Goal: Task Accomplishment & Management: Manage account settings

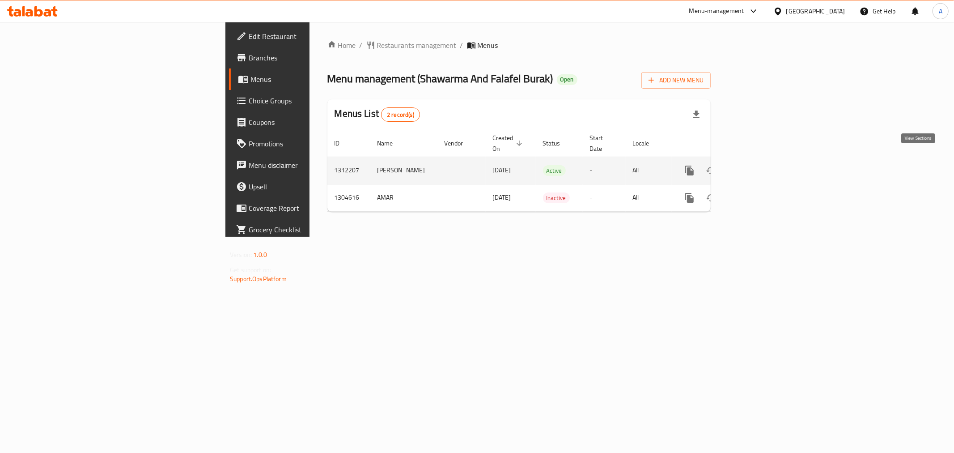
click at [760, 165] on icon "enhanced table" at bounding box center [754, 170] width 11 height 11
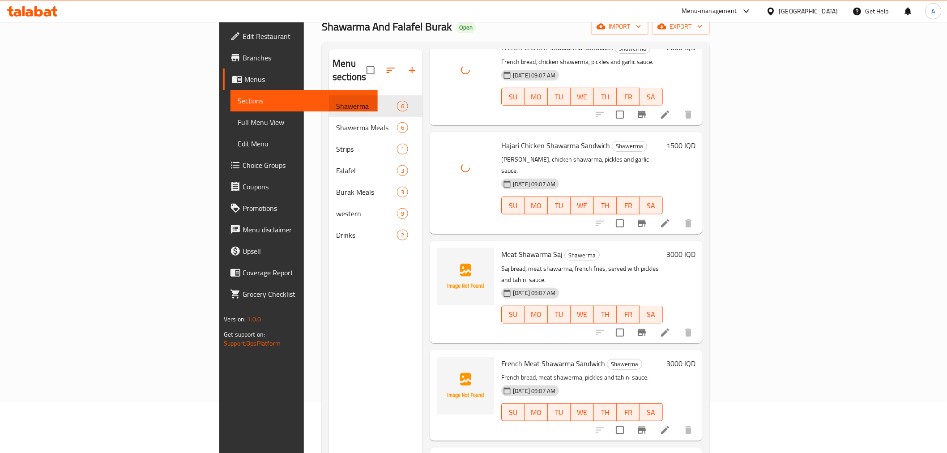
scroll to position [125, 0]
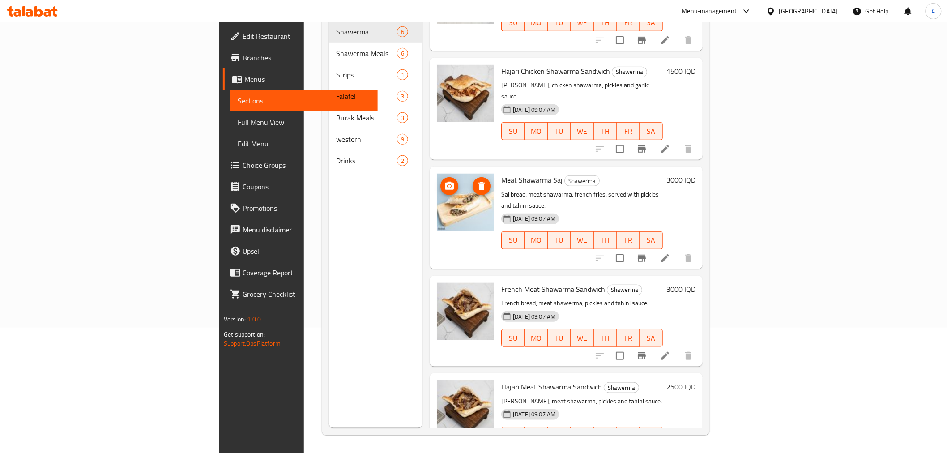
drag, startPoint x: 438, startPoint y: 203, endPoint x: 420, endPoint y: 204, distance: 18.8
click at [433, 204] on div "Meat Shawarma Saj Shawerma Saj bread, meat shawarma, french fries, served with …" at bounding box center [566, 217] width 266 height 95
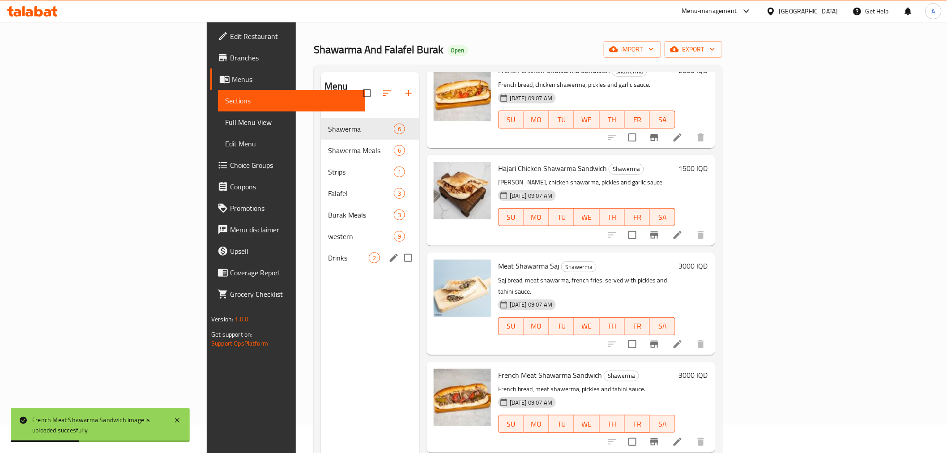
scroll to position [25, 0]
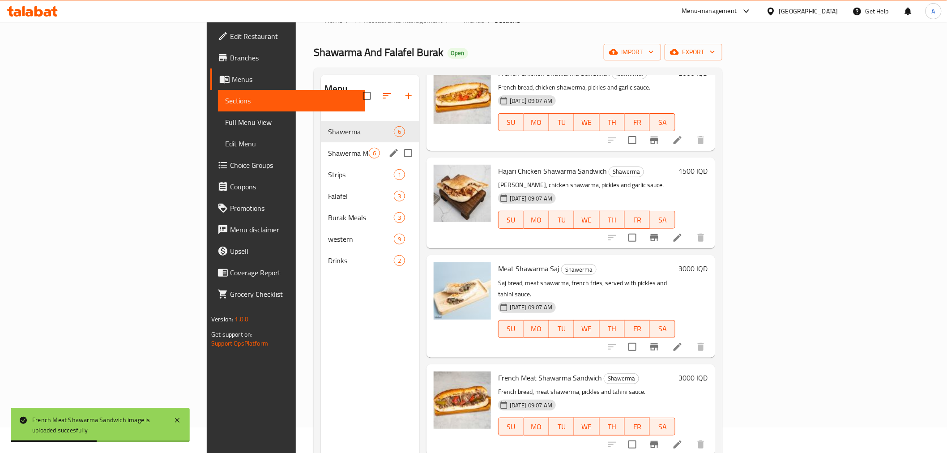
click at [328, 148] on span "Shawerma Meals" at bounding box center [348, 153] width 41 height 11
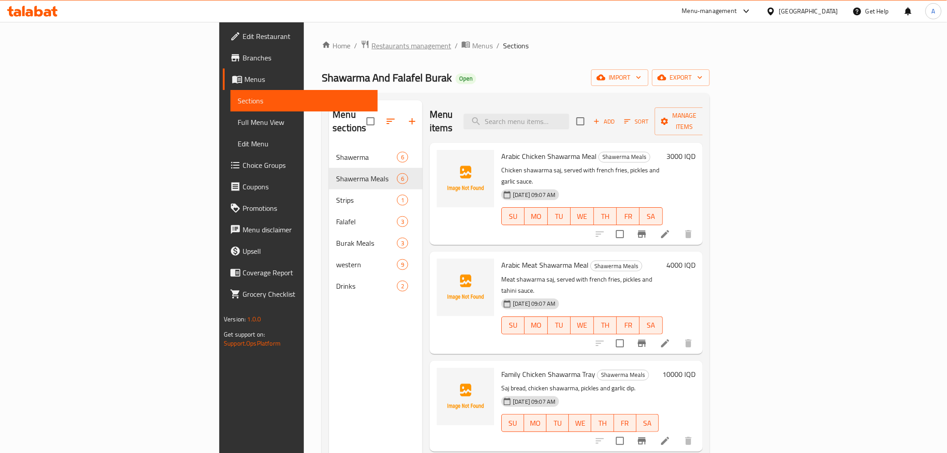
click at [371, 43] on span "Restaurants management" at bounding box center [411, 45] width 80 height 11
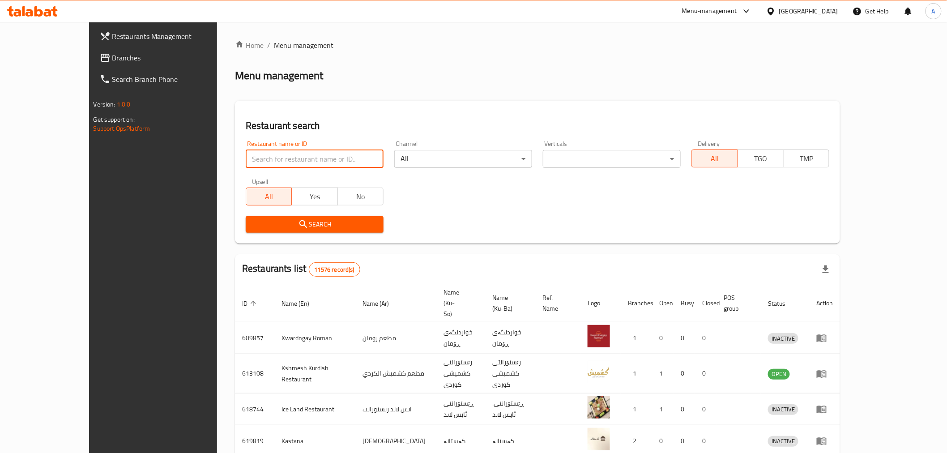
click at [246, 155] on input "search" at bounding box center [315, 159] width 138 height 18
type input "m"
type input "alwan"
click button "Search" at bounding box center [315, 224] width 138 height 17
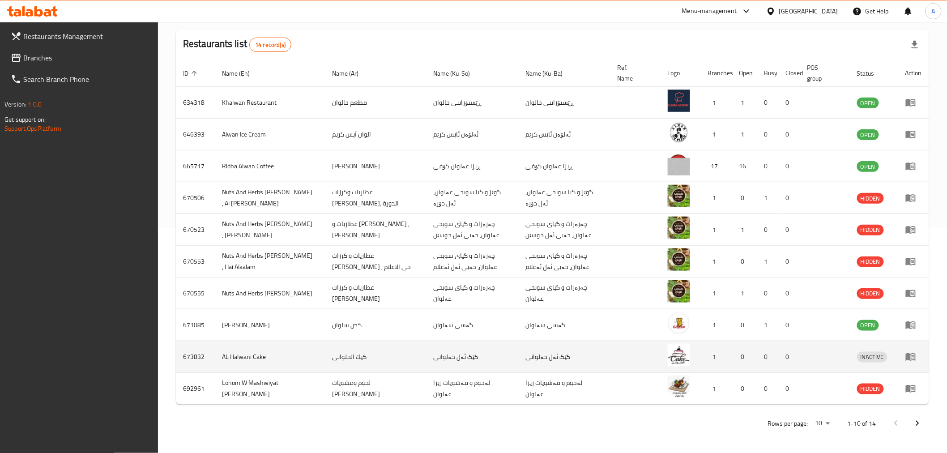
scroll to position [226, 0]
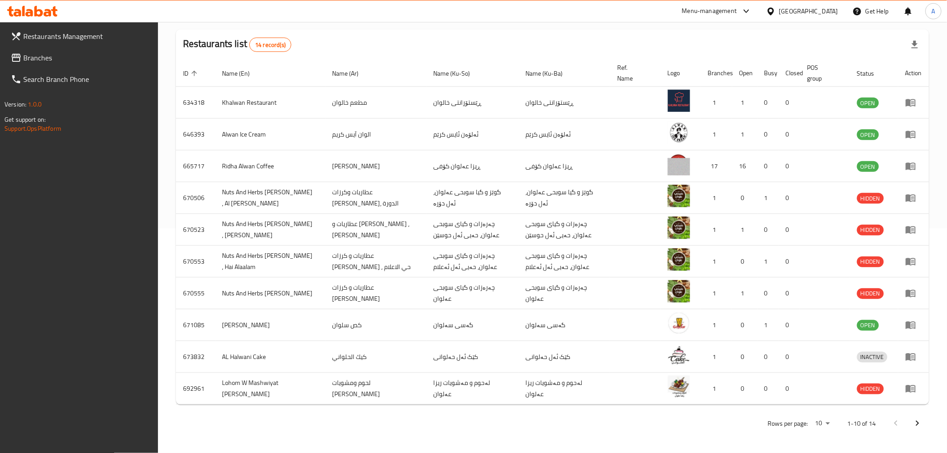
click at [794, 424] on p "Rows per page:" at bounding box center [788, 423] width 40 height 11
click at [833, 422] on div "Rows per page: 10 1-10 of 14" at bounding box center [552, 423] width 753 height 23
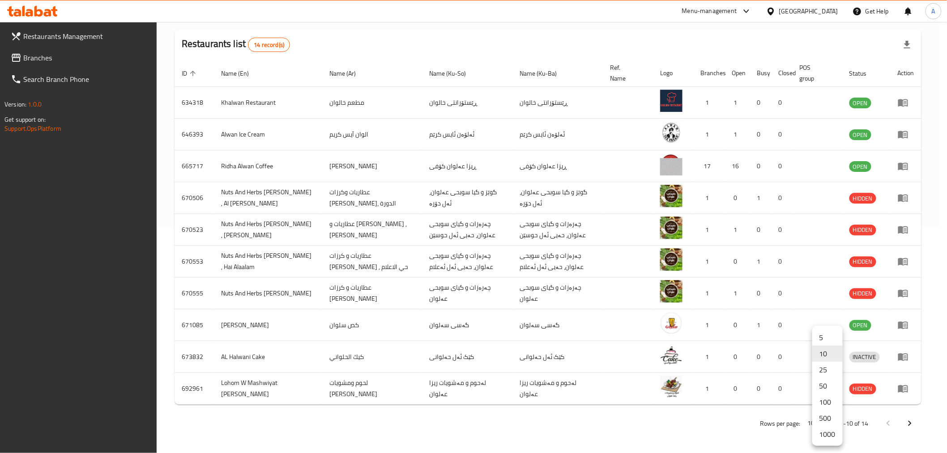
click at [829, 228] on body "​ Menu-management [GEOGRAPHIC_DATA] Get Help A Restaurants Management Branches …" at bounding box center [473, 12] width 947 height 431
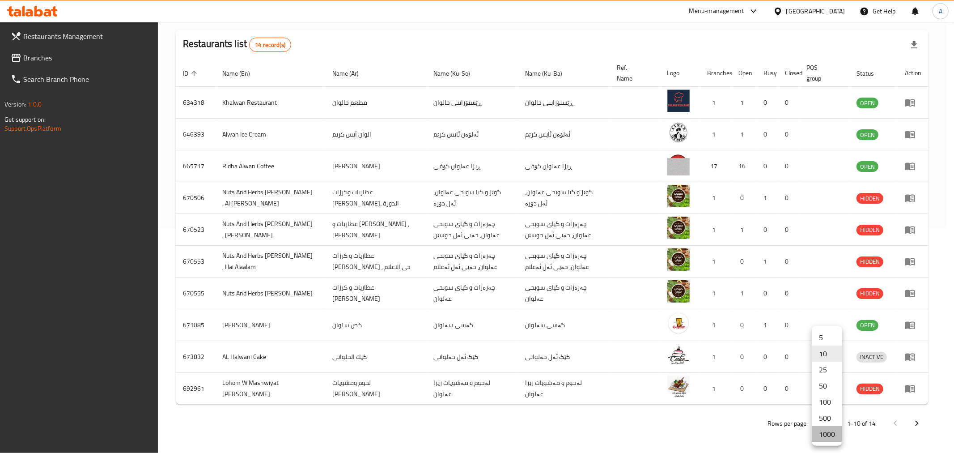
click at [827, 430] on li "1000" at bounding box center [827, 434] width 30 height 16
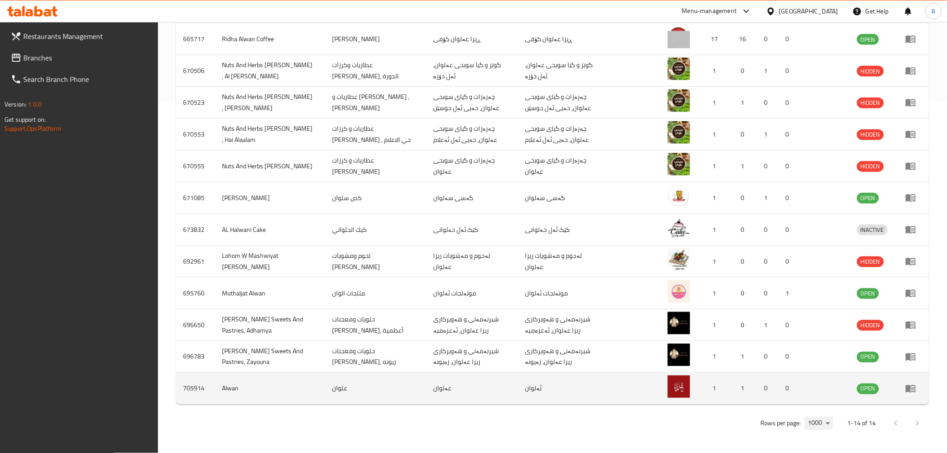
scroll to position [354, 0]
click at [915, 387] on icon "enhanced table" at bounding box center [910, 388] width 11 height 11
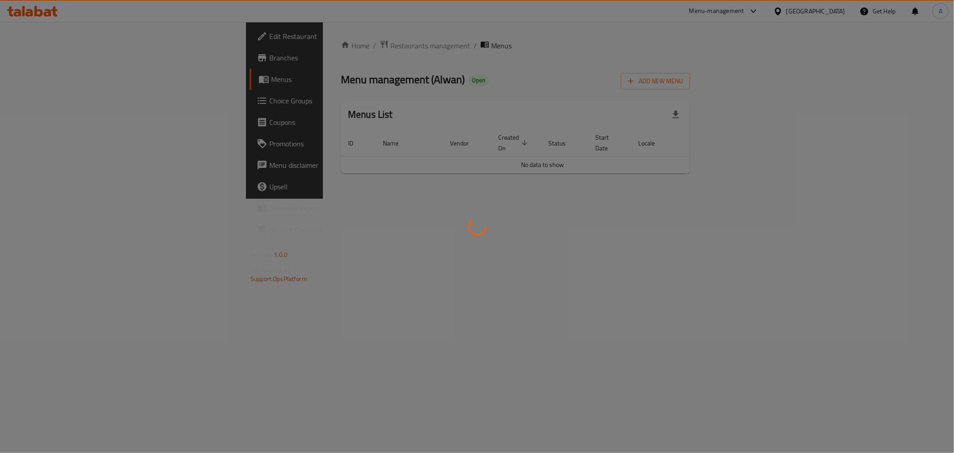
click at [59, 54] on div at bounding box center [477, 226] width 954 height 453
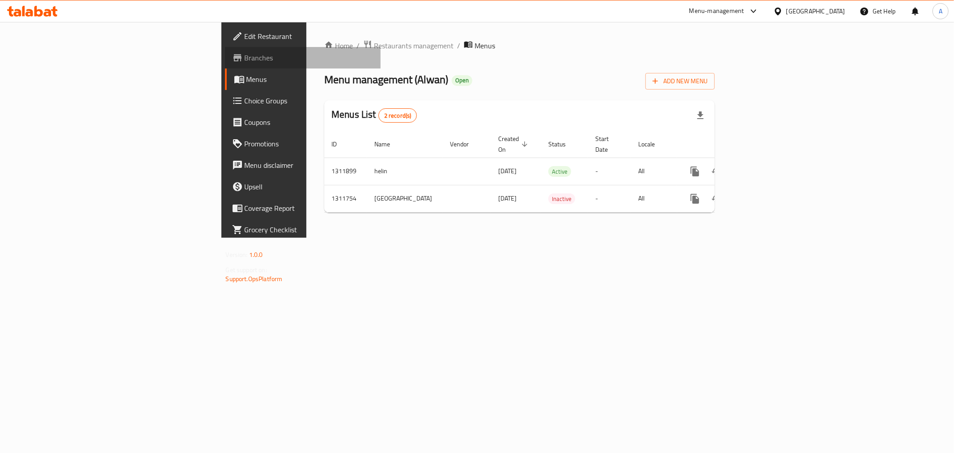
click at [245, 52] on span "Branches" at bounding box center [309, 57] width 129 height 11
